Goal: Information Seeking & Learning: Learn about a topic

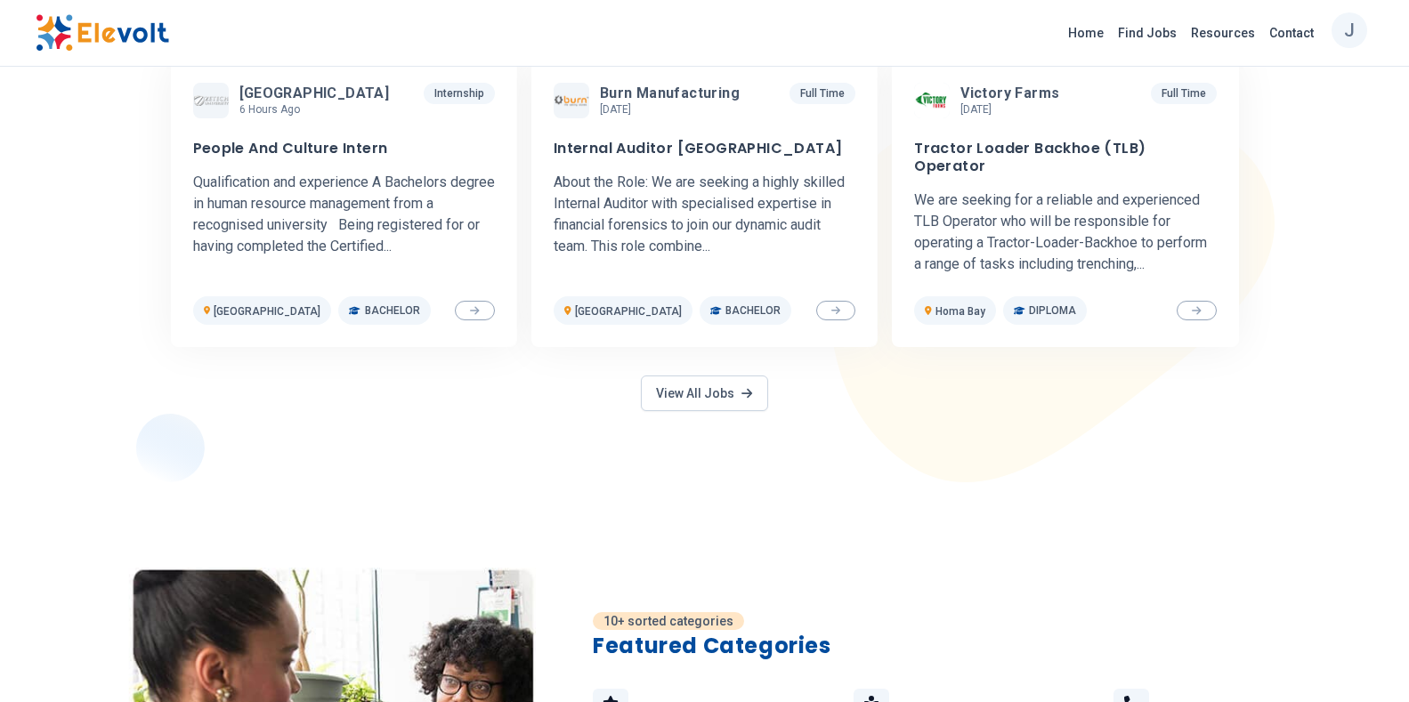
scroll to position [982, 0]
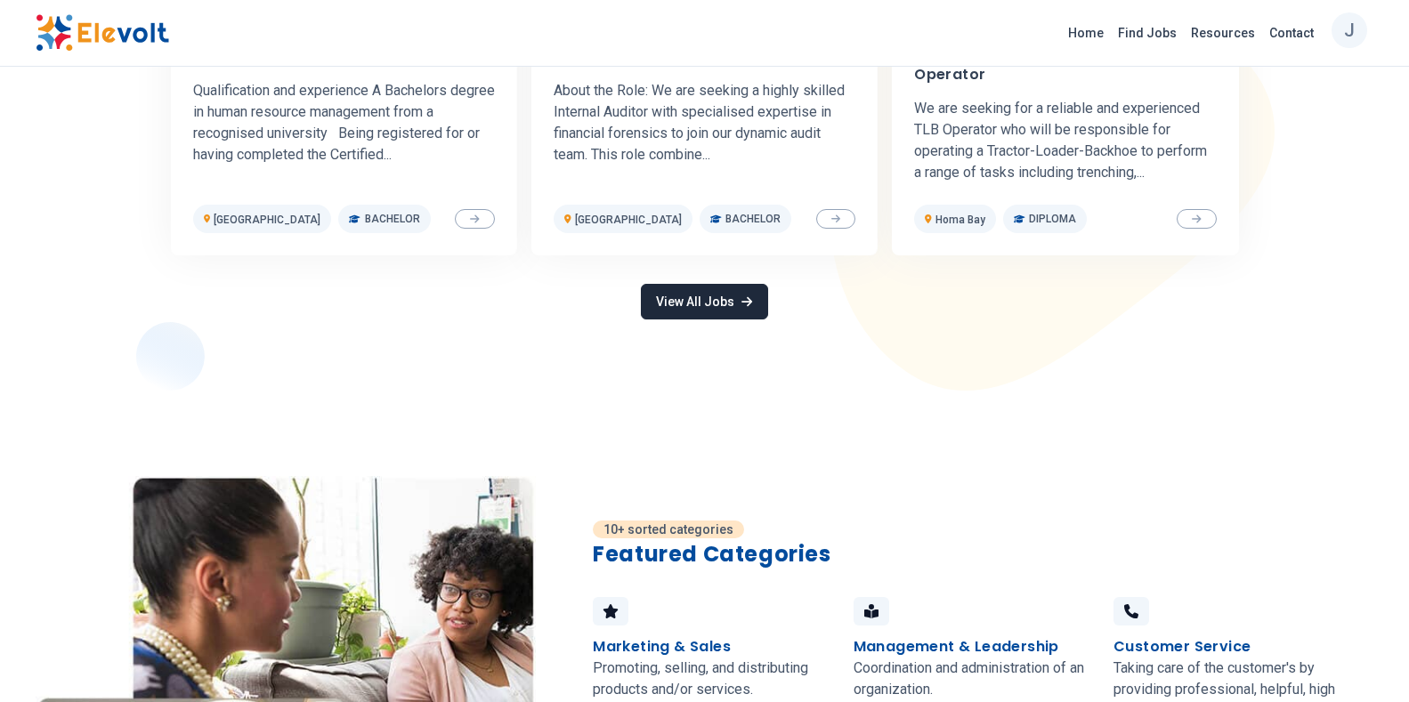
click at [667, 284] on link "View All Jobs" at bounding box center [704, 302] width 126 height 36
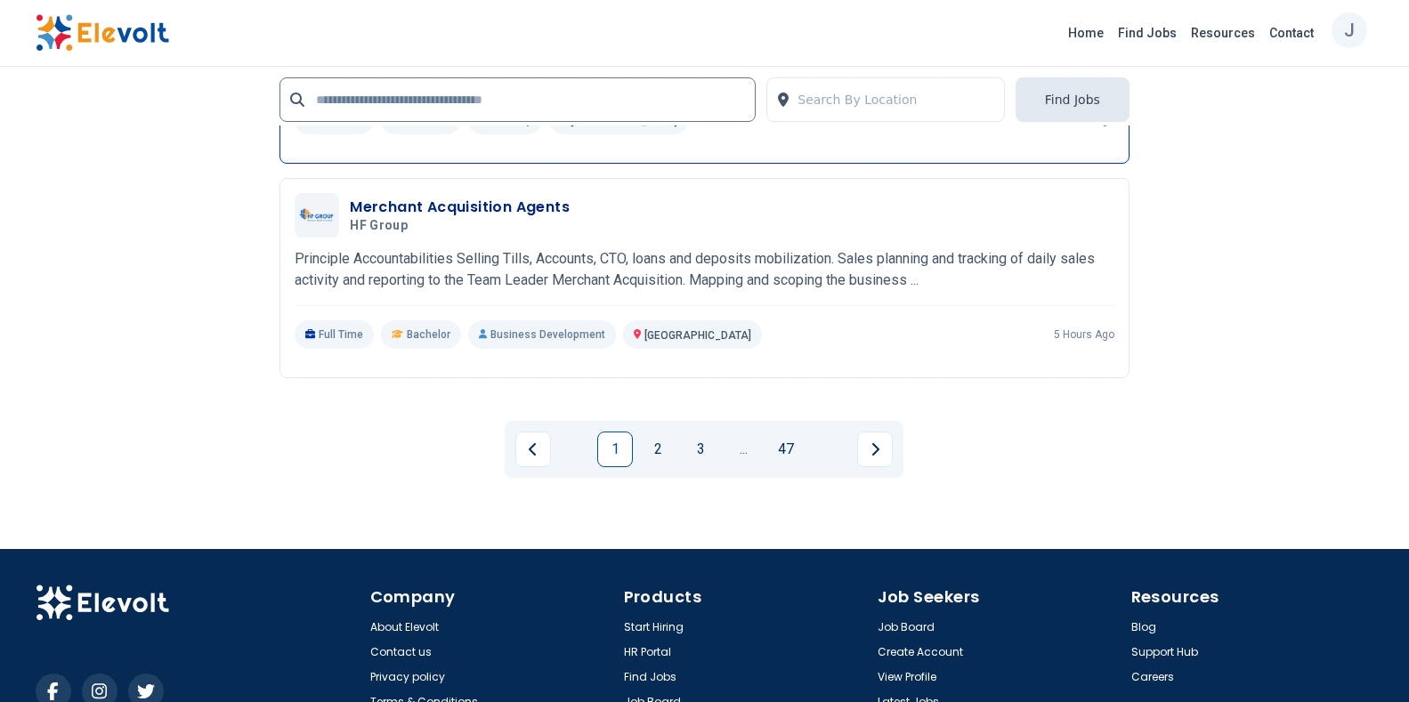
scroll to position [3560, 0]
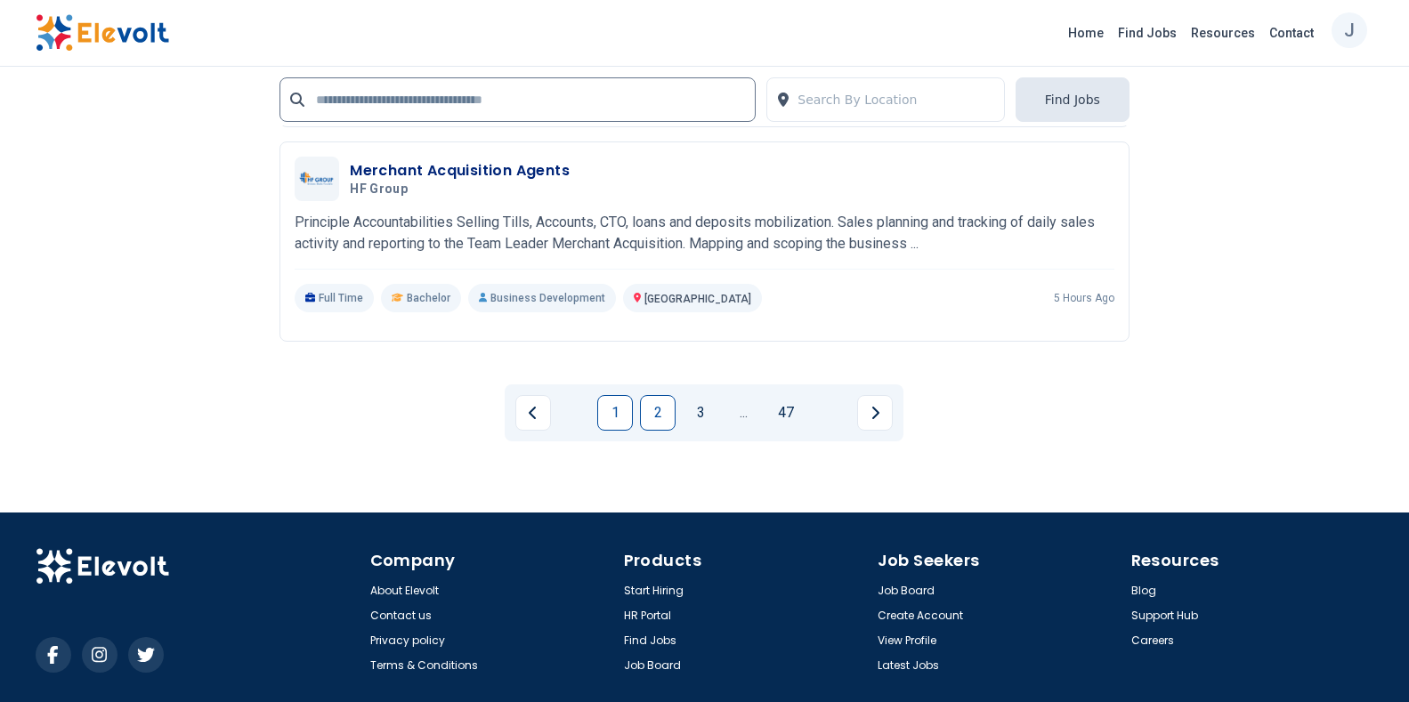
click at [659, 395] on link "2" at bounding box center [658, 413] width 36 height 36
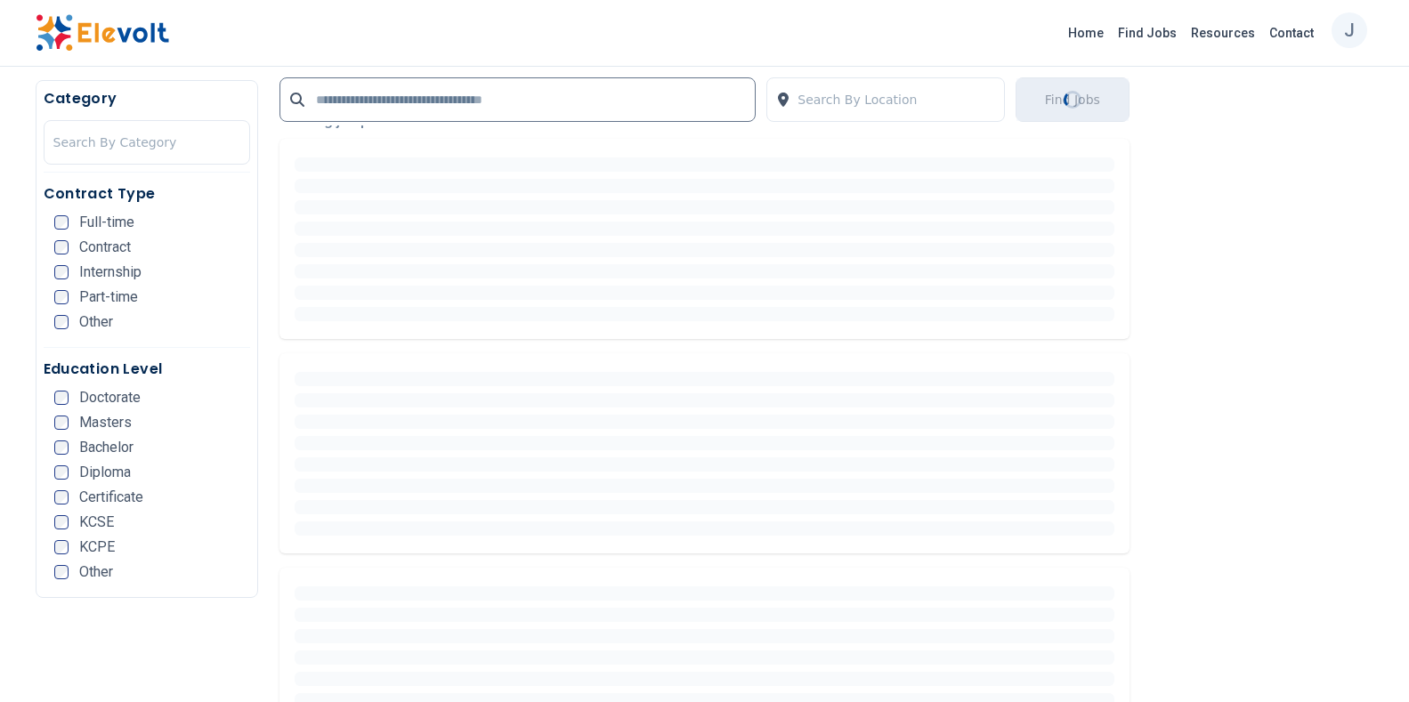
scroll to position [0, 0]
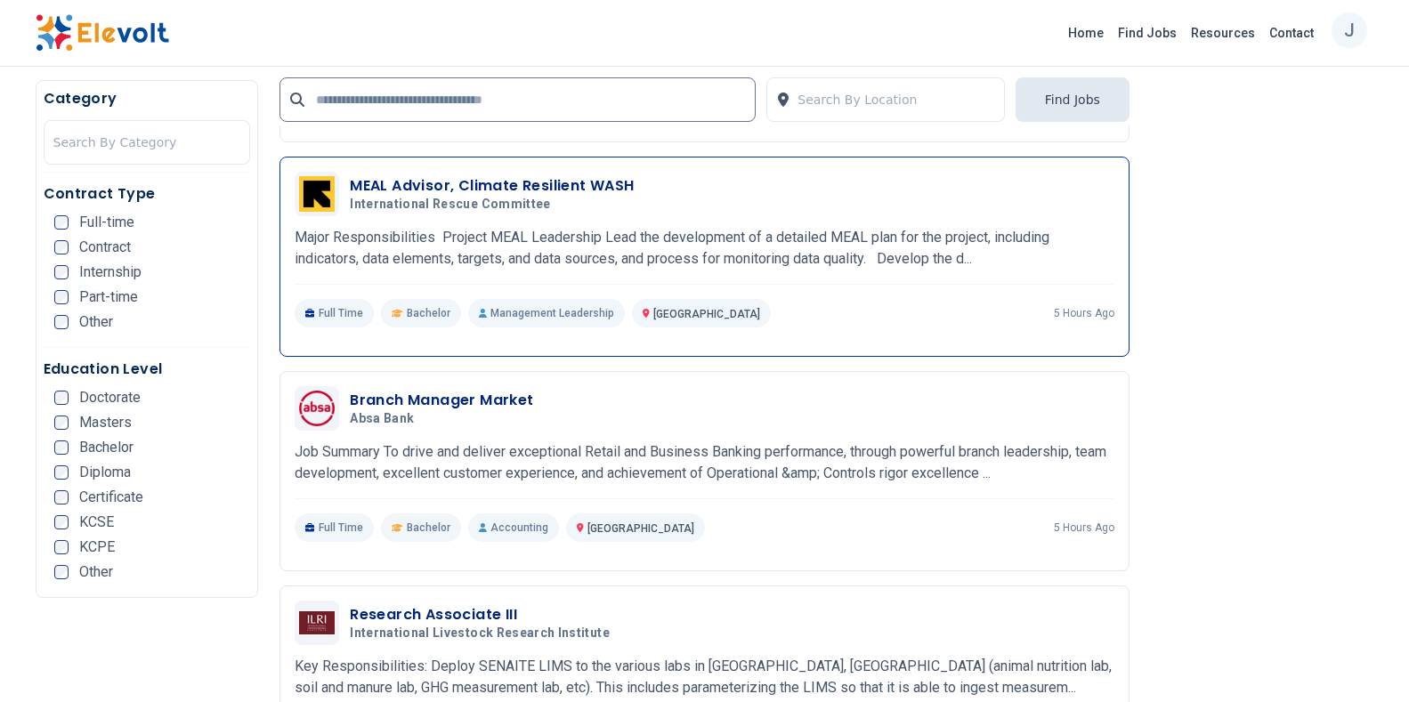
scroll to position [534, 0]
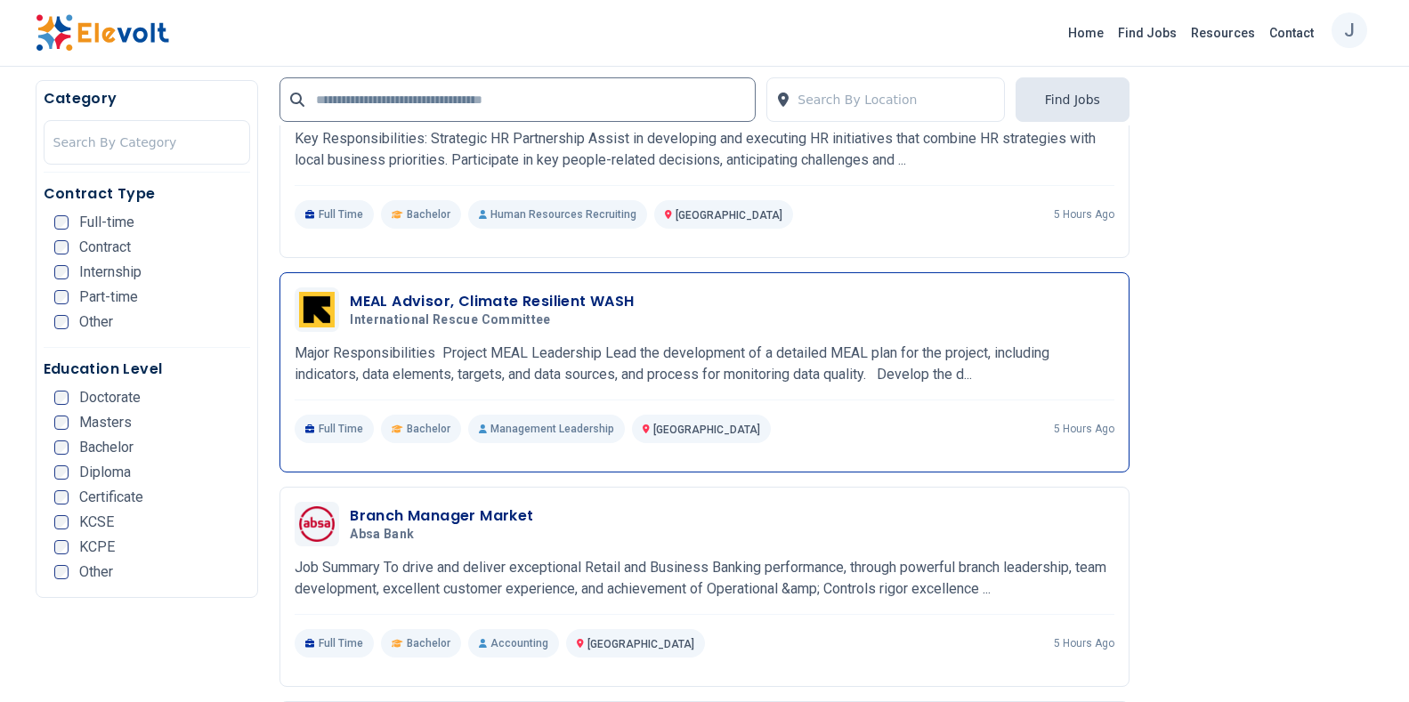
click at [433, 301] on h3 "MEAL Advisor, Climate Resilient WASH" at bounding box center [492, 301] width 284 height 21
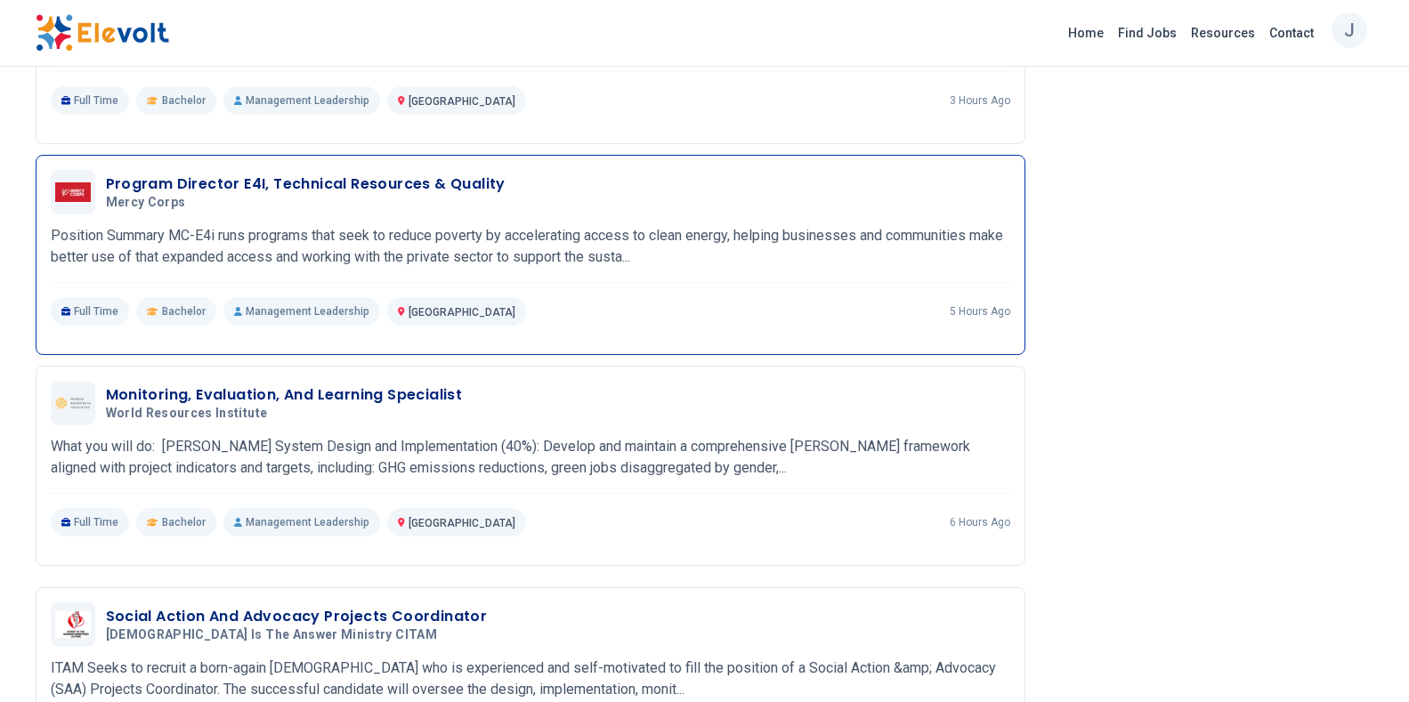
scroll to position [1869, 0]
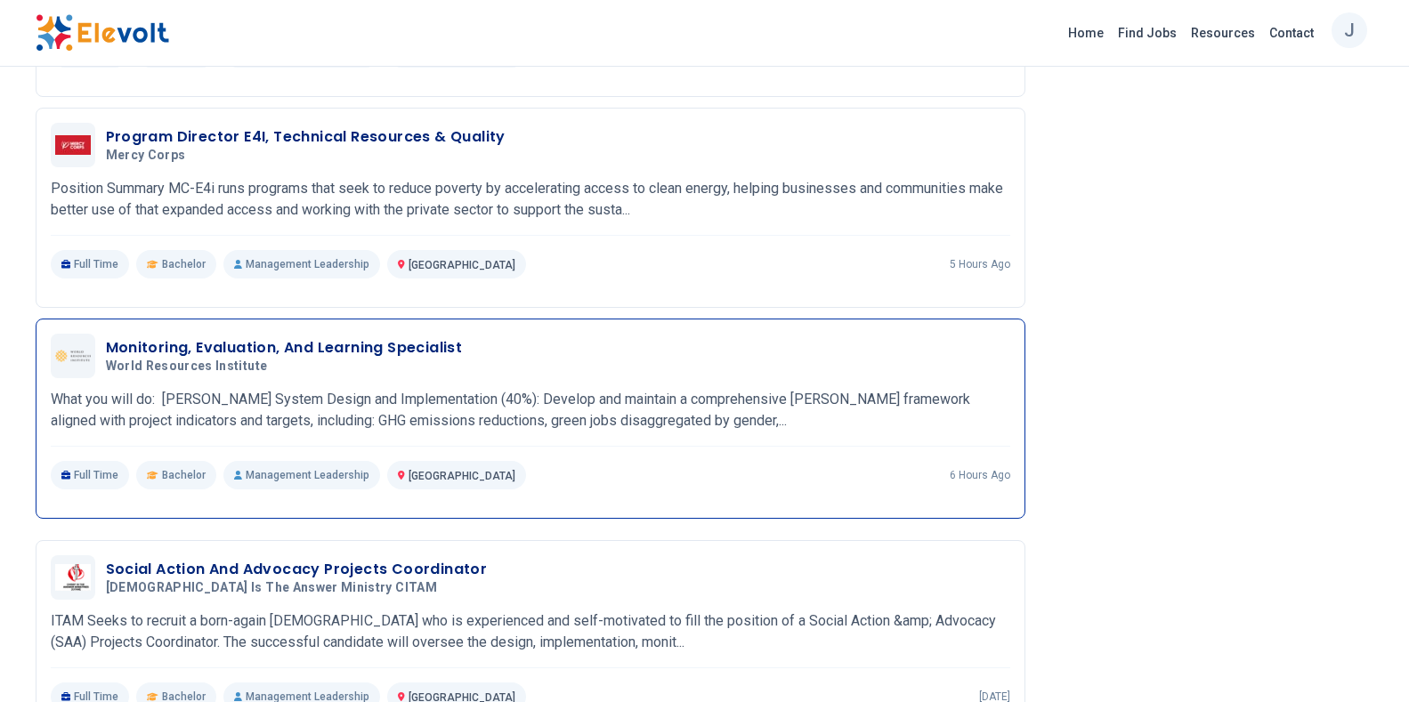
click at [312, 353] on h3 "Monitoring, Evaluation, And Learning Specialist" at bounding box center [284, 347] width 357 height 21
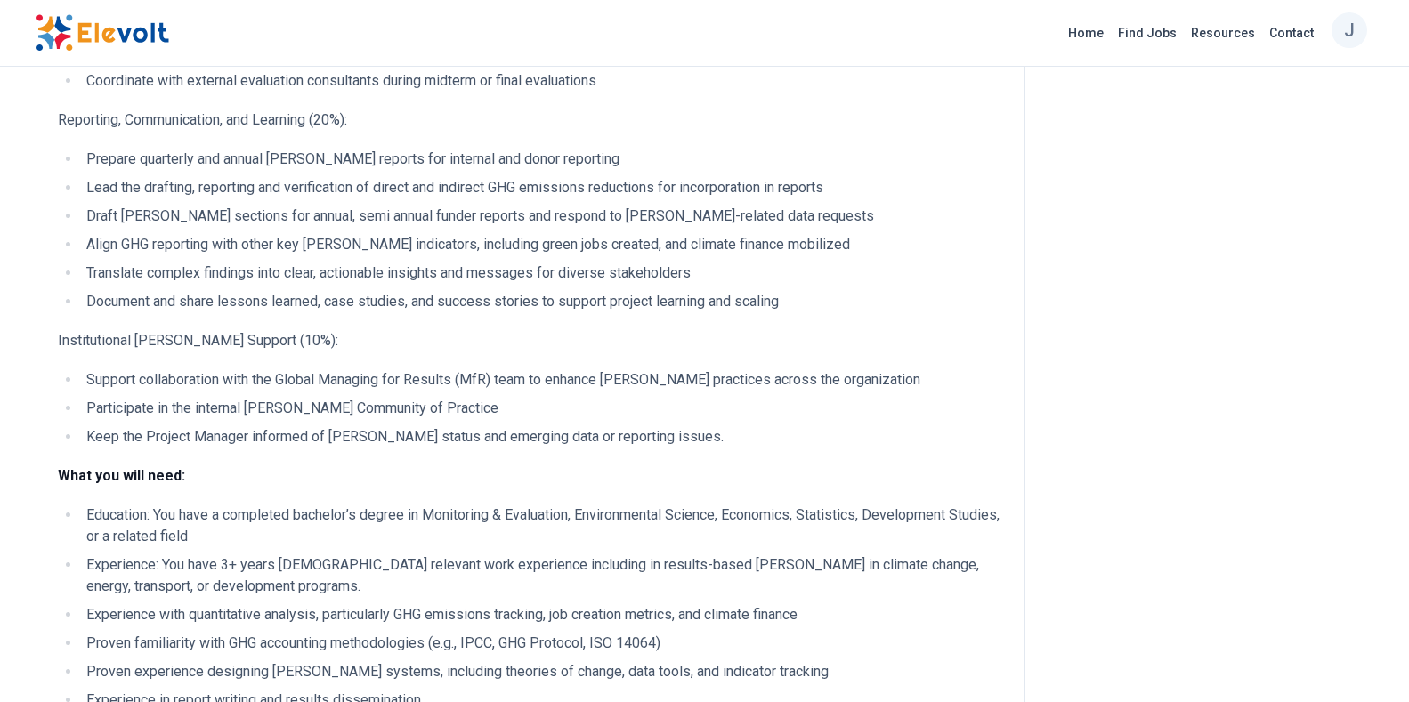
scroll to position [801, 0]
